Goal: Task Accomplishment & Management: Use online tool/utility

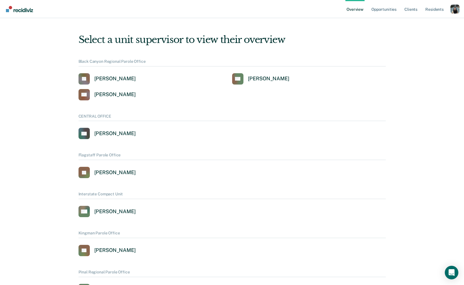
click at [457, 11] on div "Profile dropdown button" at bounding box center [454, 9] width 9 height 9
click at [433, 21] on link "Profile" at bounding box center [431, 22] width 45 height 5
click at [452, 4] on div "Overview Opportunities Client s Resident s Profile How it works Log Out" at bounding box center [402, 9] width 114 height 18
click at [453, 12] on div "Profile dropdown button" at bounding box center [454, 9] width 9 height 9
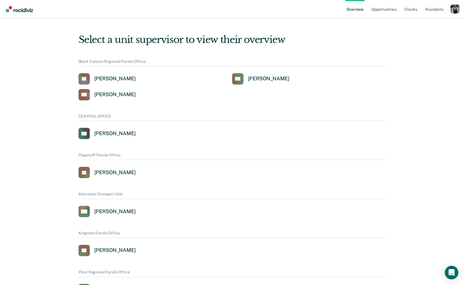
click at [455, 11] on div "Profile dropdown button" at bounding box center [454, 9] width 9 height 9
click at [421, 37] on link "Log Out" at bounding box center [431, 36] width 45 height 5
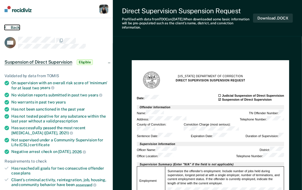
click at [9, 27] on button "Back" at bounding box center [12, 27] width 15 height 5
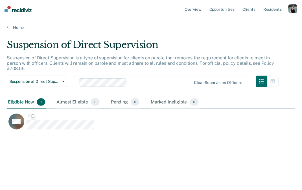
scroll to position [108, 289]
click at [13, 29] on link "Home" at bounding box center [151, 27] width 289 height 5
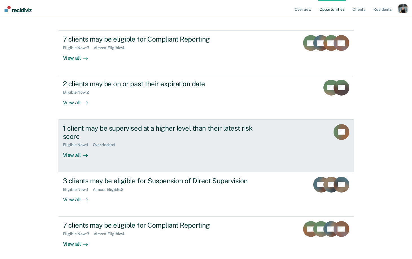
scroll to position [75, 0]
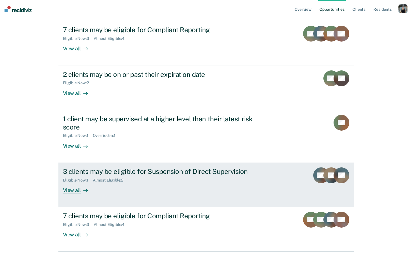
click at [112, 183] on div "3 clients may be eligible for Suspension of Direct Supervision Eligible Now : 1…" at bounding box center [169, 180] width 212 height 26
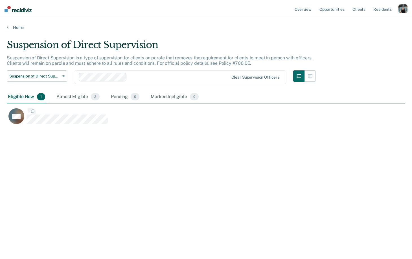
scroll to position [177, 399]
click at [10, 28] on link "Home" at bounding box center [206, 27] width 399 height 5
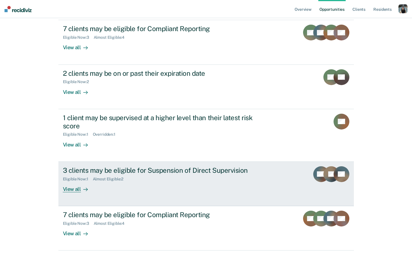
scroll to position [73, 0]
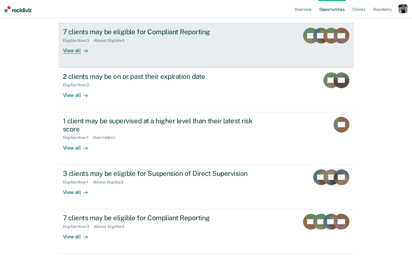
click at [168, 51] on div "7 clients may be eligible for Compliant Reporting Eligible Now : 3 Almost Eligi…" at bounding box center [169, 41] width 212 height 26
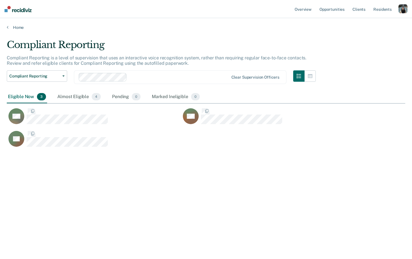
scroll to position [177, 399]
click at [71, 94] on div "Almost Eligible 4" at bounding box center [79, 97] width 46 height 12
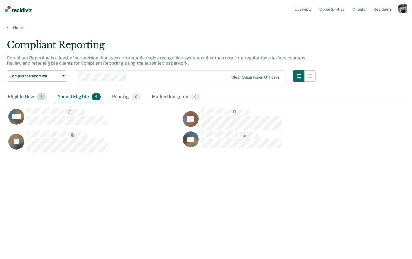
click at [28, 95] on div "Eligible Now 3" at bounding box center [27, 97] width 40 height 12
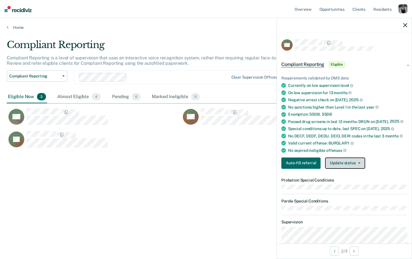
click at [302, 161] on button "Update status" at bounding box center [345, 162] width 40 height 11
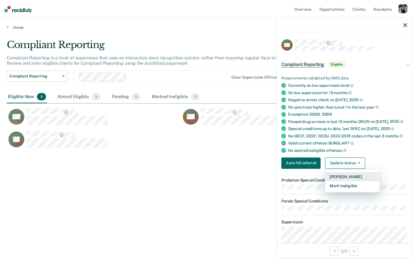
click at [302, 176] on button "Mark Pending" at bounding box center [352, 176] width 55 height 9
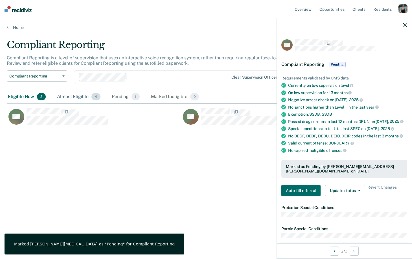
click at [80, 97] on div "Almost Eligible 4" at bounding box center [79, 97] width 46 height 12
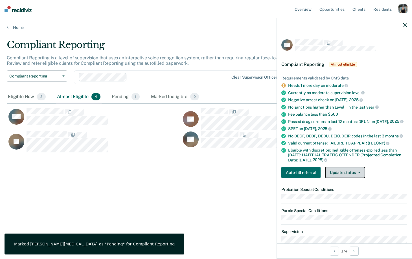
click at [302, 167] on button "Update status" at bounding box center [345, 172] width 40 height 11
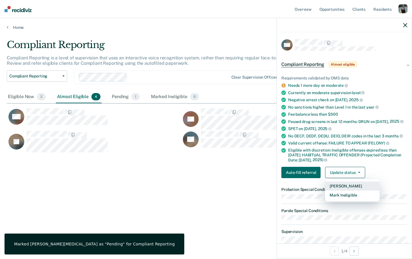
click at [302, 185] on button "Mark Pending" at bounding box center [352, 185] width 55 height 9
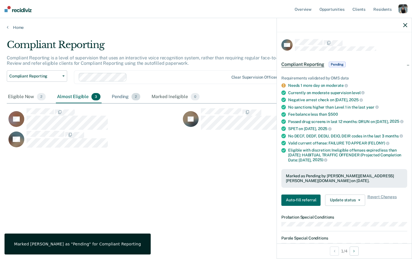
click at [121, 98] on div "Pending 2" at bounding box center [126, 97] width 31 height 12
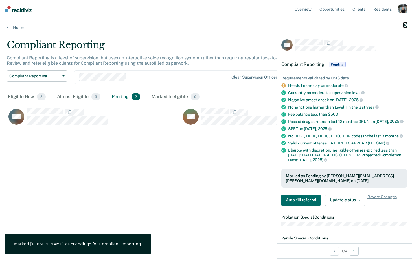
click at [302, 26] on icon "button" at bounding box center [406, 25] width 4 height 4
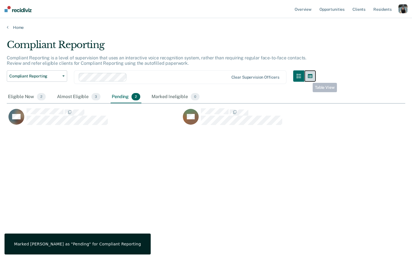
click at [302, 79] on button "button" at bounding box center [310, 75] width 11 height 11
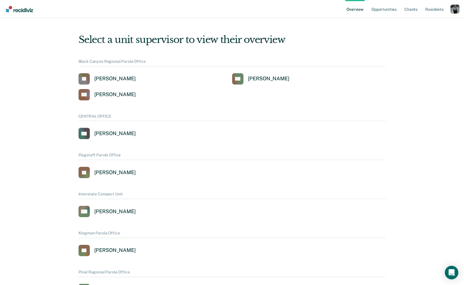
click at [454, 11] on div "Profile dropdown button" at bounding box center [454, 9] width 9 height 9
click at [413, 23] on link "Profile" at bounding box center [431, 22] width 45 height 5
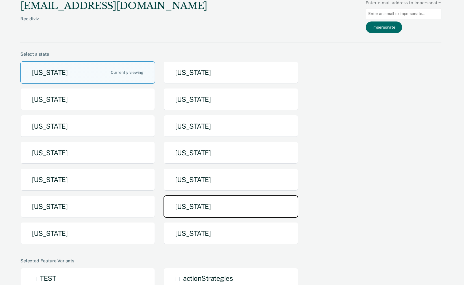
click at [199, 199] on button "[US_STATE]" at bounding box center [231, 206] width 135 height 22
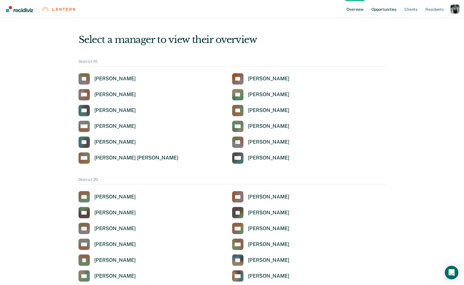
click at [386, 12] on link "Opportunities" at bounding box center [383, 9] width 27 height 18
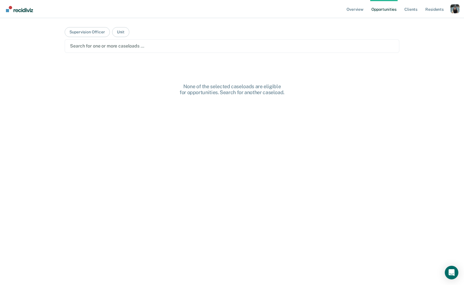
click at [224, 48] on div at bounding box center [232, 46] width 324 height 6
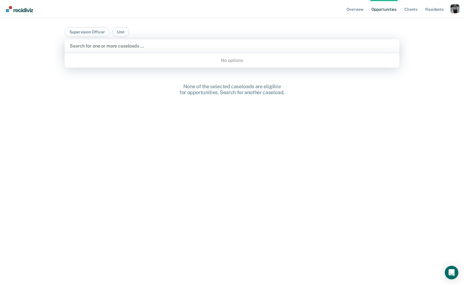
type input "a"
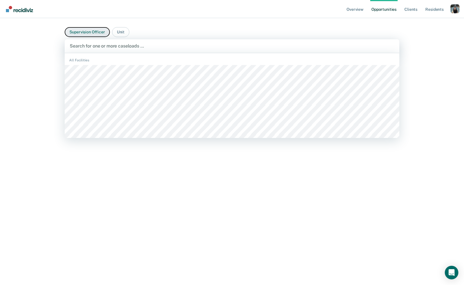
click at [91, 31] on button "Supervision Officer" at bounding box center [87, 32] width 45 height 10
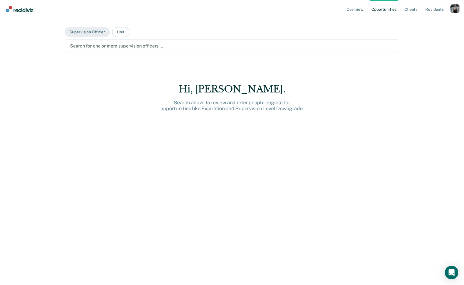
click at [151, 48] on div at bounding box center [232, 46] width 324 height 6
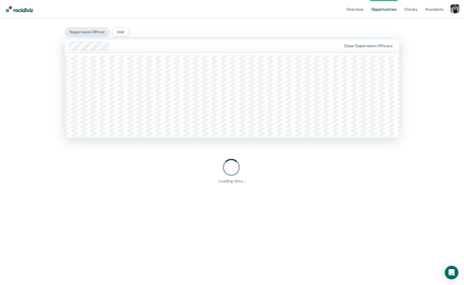
click at [165, 46] on div at bounding box center [227, 46] width 230 height 6
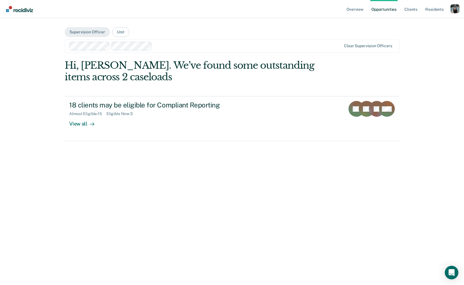
click at [174, 50] on div at bounding box center [205, 46] width 272 height 8
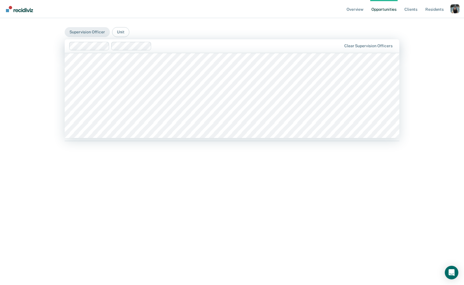
scroll to position [561, 0]
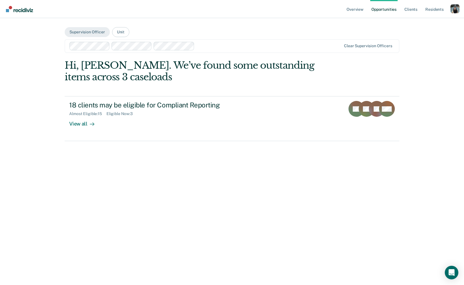
click at [222, 45] on div at bounding box center [269, 46] width 144 height 6
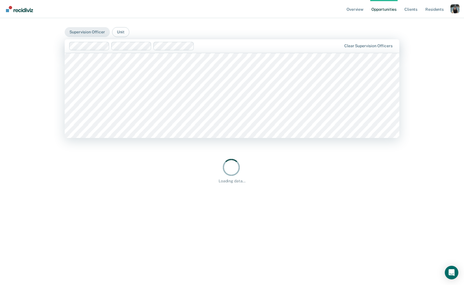
scroll to position [762, 0]
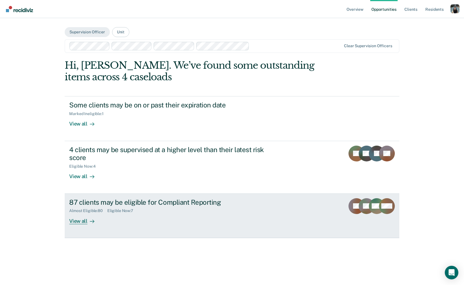
click at [178, 210] on div "Almost Eligible : 80 Eligible Now : 7" at bounding box center [168, 209] width 198 height 7
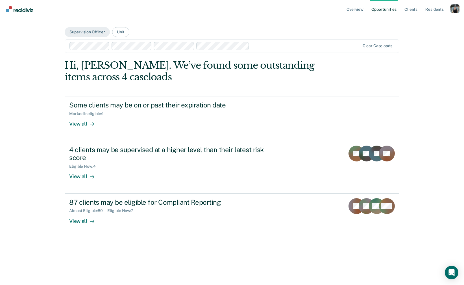
click at [265, 46] on div at bounding box center [306, 46] width 108 height 6
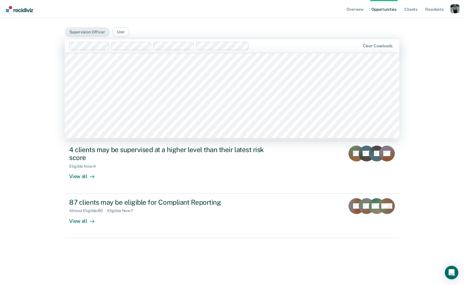
scroll to position [999, 0]
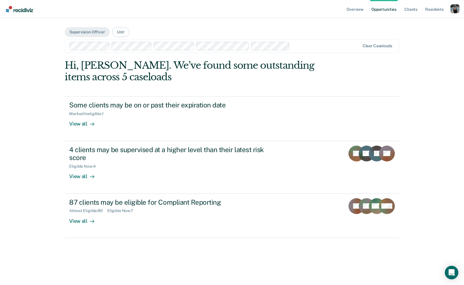
click at [302, 47] on div at bounding box center [326, 46] width 68 height 6
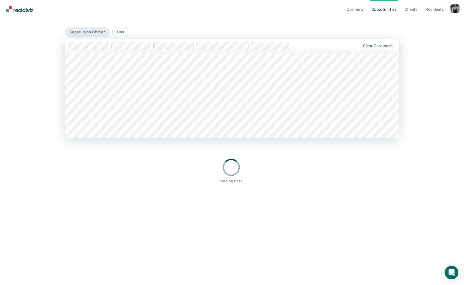
scroll to position [821, 0]
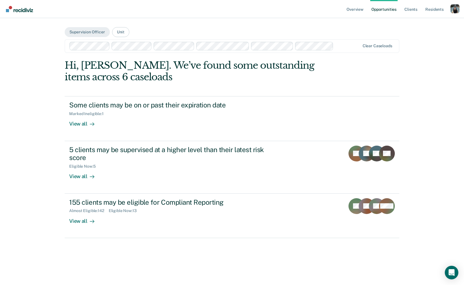
click at [341, 50] on div at bounding box center [214, 46] width 291 height 8
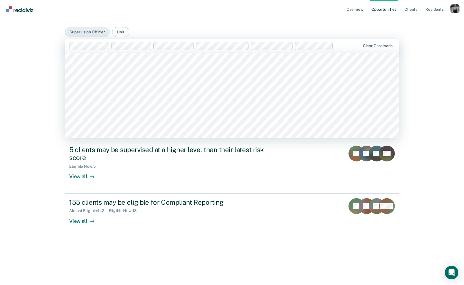
scroll to position [938, 0]
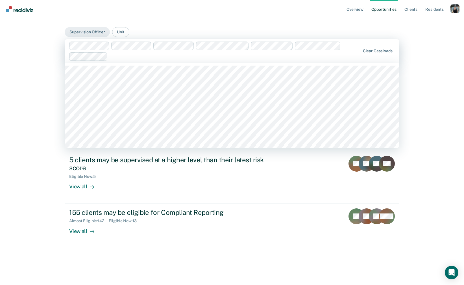
click at [133, 58] on div at bounding box center [235, 56] width 250 height 6
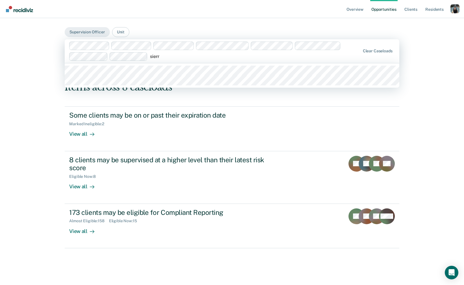
type input "sierra"
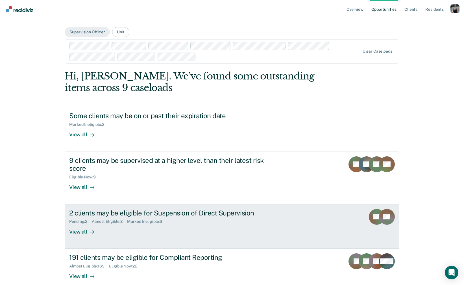
click at [181, 224] on div "2 clients may be eligible for Suspension of Direct Supervision Pending : 2 Almo…" at bounding box center [175, 222] width 212 height 26
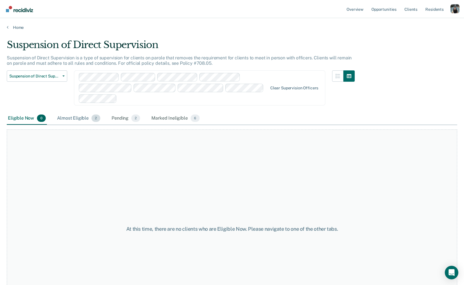
click at [69, 120] on div "Almost Eligible 2" at bounding box center [78, 118] width 45 height 12
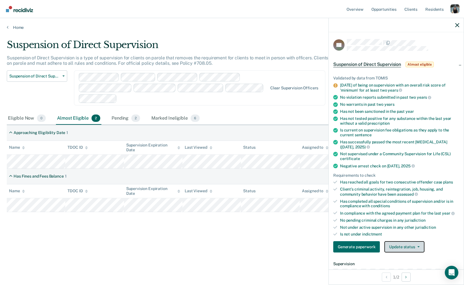
click at [400, 245] on button "Update status" at bounding box center [404, 246] width 40 height 11
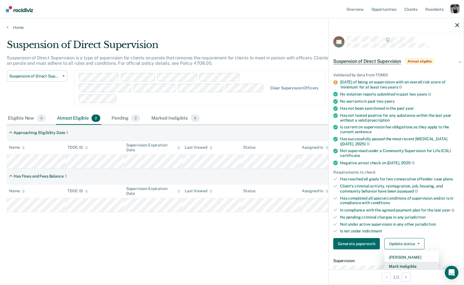
click at [401, 265] on button "Mark Ineligible" at bounding box center [411, 265] width 55 height 9
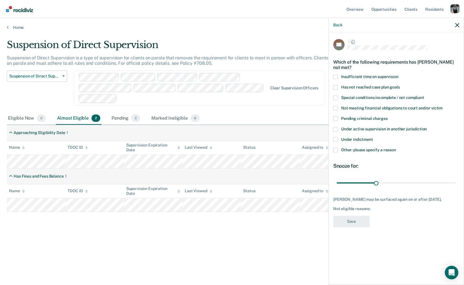
scroll to position [0, 0]
